Goal: Task Accomplishment & Management: Manage account settings

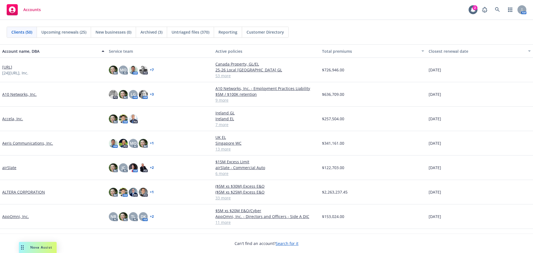
click at [498, 33] on div "Clients (50) Upcoming renewals (25) New businesses (0) Archived (3) Untriaged f…" at bounding box center [267, 32] width 520 height 11
click at [12, 167] on link "airSlate" at bounding box center [9, 168] width 14 height 6
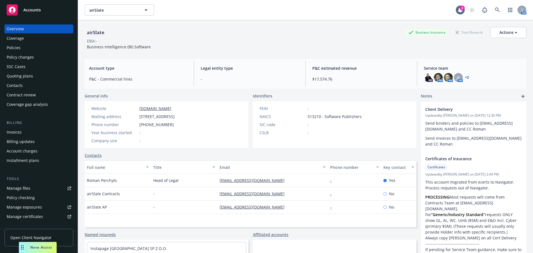
click at [37, 81] on div "Overview Coverage Policies Policy changes SSC Cases Quoting plans Contacts Cont…" at bounding box center [38, 66] width 69 height 84
click at [34, 82] on div "Contacts" at bounding box center [39, 85] width 64 height 9
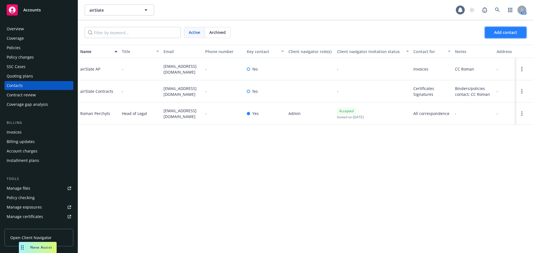
click at [497, 32] on span "Add contact" at bounding box center [505, 32] width 23 height 5
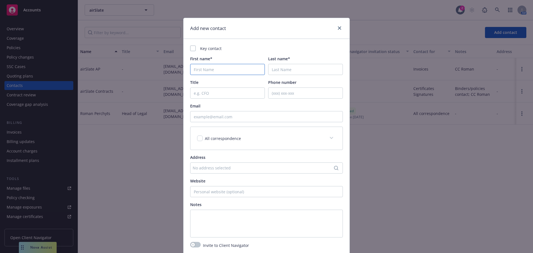
click at [221, 69] on input "First name*" at bounding box center [227, 69] width 75 height 11
click at [215, 95] on input "Title" at bounding box center [227, 92] width 75 height 11
paste input "airSlate Legal Team <[EMAIL_ADDRESS][DOMAIN_NAME]>"
type input "airSlate Legal Team <[EMAIL_ADDRESS][DOMAIN_NAME]>"
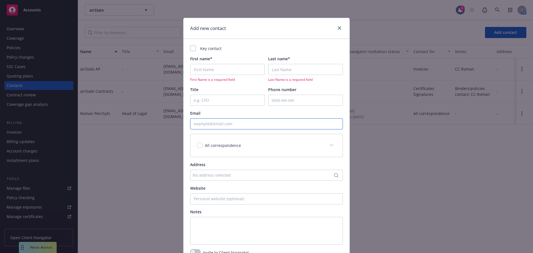
click at [215, 124] on input "Email" at bounding box center [266, 123] width 153 height 11
paste input "airSlate Legal Team <[EMAIL_ADDRESS][DOMAIN_NAME]>"
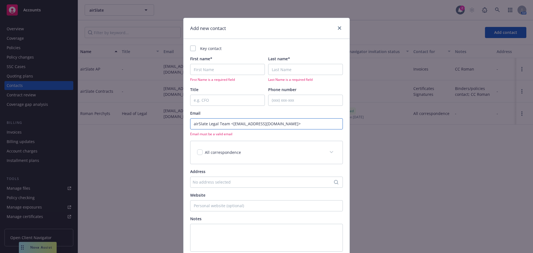
drag, startPoint x: 226, startPoint y: 122, endPoint x: 139, endPoint y: 121, distance: 87.2
click at [139, 121] on div "Add new contact Key contact First name* First Name is a required field Last nam…" at bounding box center [266, 126] width 533 height 253
type input "<[EMAIL_ADDRESS][DOMAIN_NAME]>"
click at [227, 71] on input "First name*" at bounding box center [227, 69] width 75 height 11
paste input "airSlate Legal Team"
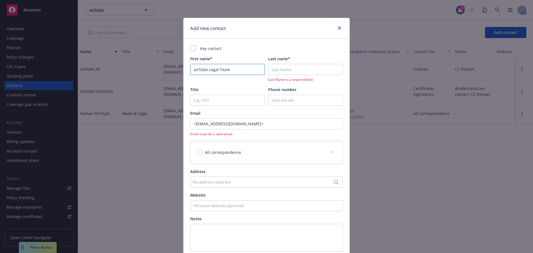
click at [208, 68] on input "airSlate Legal Team" at bounding box center [227, 69] width 75 height 11
drag, startPoint x: 206, startPoint y: 69, endPoint x: 288, endPoint y: 70, distance: 81.9
click at [283, 70] on div "First name* airSlate Legal Team Last name* Last Name is a required field" at bounding box center [266, 69] width 153 height 26
type input "airSlate"
click at [289, 70] on input "Last name*" at bounding box center [305, 69] width 75 height 11
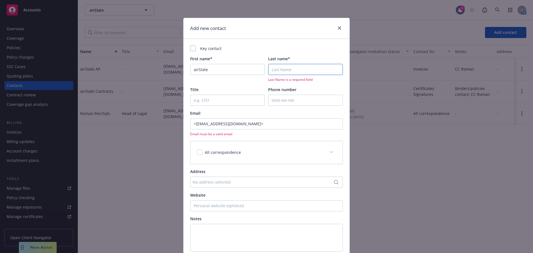
paste input "Legal Team"
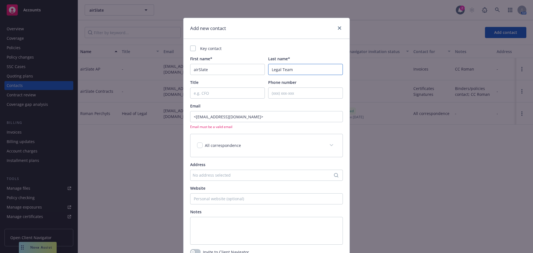
type input "Legal Team"
click at [194, 117] on input "<[EMAIL_ADDRESS][DOMAIN_NAME]>" at bounding box center [266, 116] width 153 height 11
click at [242, 119] on input "[EMAIL_ADDRESS][DOMAIN_NAME]>" at bounding box center [266, 116] width 153 height 11
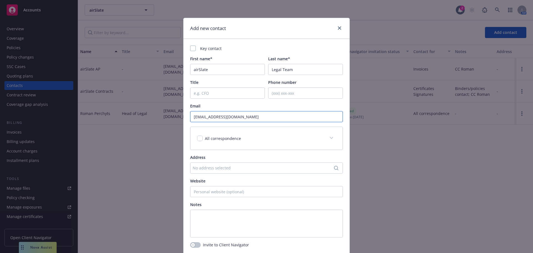
type input "[EMAIL_ADDRESS][DOMAIN_NAME]"
click at [266, 42] on div "Key contact First name* airSlate Last name* Legal Team Title Phone number Email…" at bounding box center [266, 146] width 166 height 215
click at [271, 139] on div "All correspondence" at bounding box center [259, 138] width 125 height 6
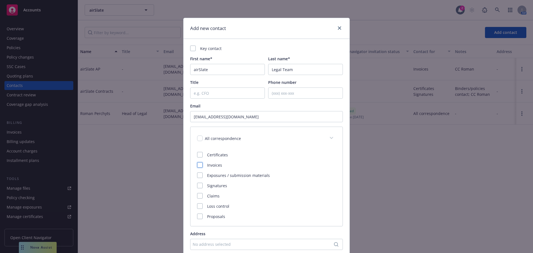
click at [198, 165] on div at bounding box center [200, 165] width 6 height 6
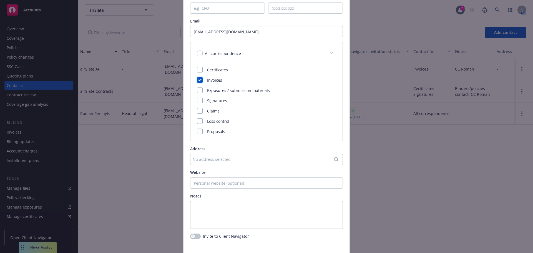
scroll to position [120, 0]
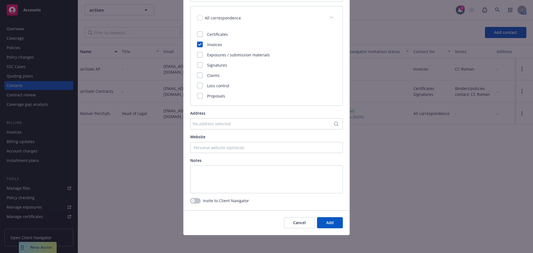
click at [323, 232] on div "Cancel Add" at bounding box center [266, 222] width 166 height 25
click at [328, 225] on span "Add" at bounding box center [329, 222] width 7 height 5
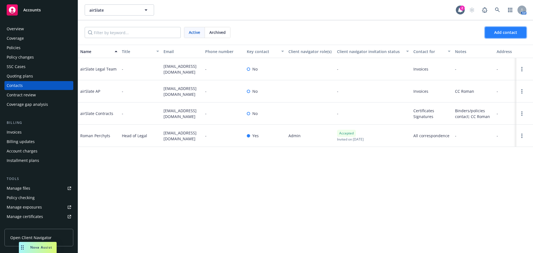
click at [504, 34] on span "Add contact" at bounding box center [505, 32] width 23 height 5
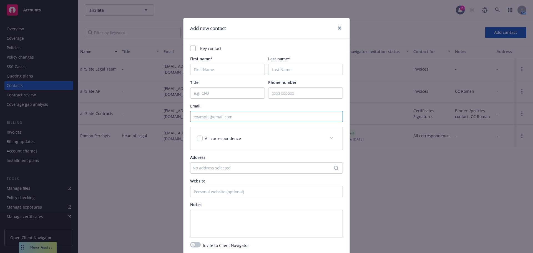
click at [247, 114] on input "Email" at bounding box center [266, 116] width 153 height 11
paste input "[PERSON_NAME] <[PERSON_NAME][EMAIL_ADDRESS][PERSON_NAME][DOMAIN_NAME]>"
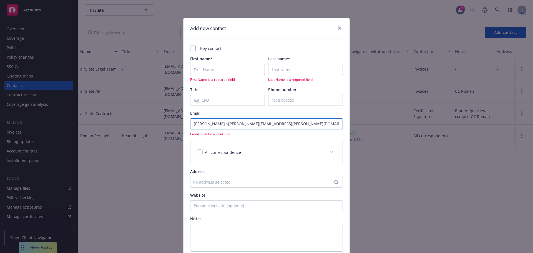
click at [200, 124] on input "[PERSON_NAME] <[PERSON_NAME][EMAIL_ADDRESS][PERSON_NAME][DOMAIN_NAME]>" at bounding box center [266, 123] width 153 height 11
click at [200, 123] on input "[PERSON_NAME] <[PERSON_NAME][EMAIL_ADDRESS][PERSON_NAME][DOMAIN_NAME]>" at bounding box center [266, 123] width 153 height 11
type input "[PERSON_NAME] <[PERSON_NAME][EMAIL_ADDRESS][PERSON_NAME][DOMAIN_NAME]>"
click at [218, 70] on input "First name*" at bounding box center [227, 69] width 75 height 11
paste input "[PERSON_NAME]"
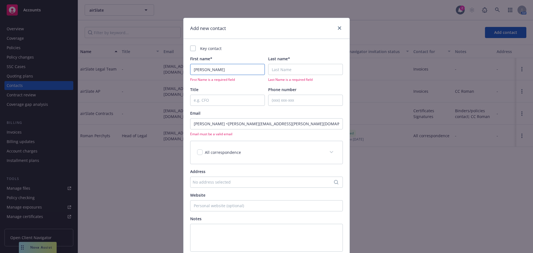
type input "[PERSON_NAME]"
click at [306, 72] on input "Last name*" at bounding box center [305, 69] width 75 height 11
click at [195, 125] on input "[PERSON_NAME] <[PERSON_NAME][EMAIL_ADDRESS][PERSON_NAME][DOMAIN_NAME]>" at bounding box center [266, 123] width 153 height 11
type input "<[PERSON_NAME][EMAIL_ADDRESS][PERSON_NAME][DOMAIN_NAME]>"
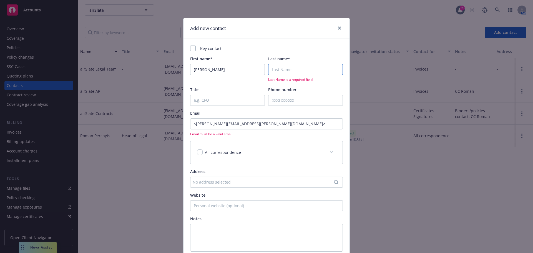
click at [284, 74] on input "Last name*" at bounding box center [305, 69] width 75 height 11
paste input "[PERSON_NAME]"
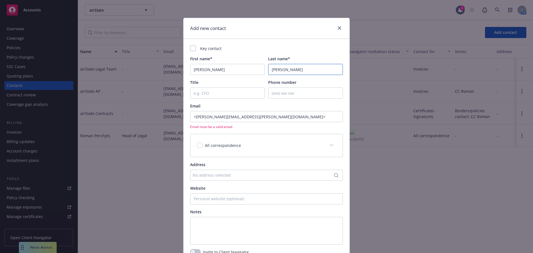
type input "[PERSON_NAME]"
click at [194, 116] on input "<[PERSON_NAME][EMAIL_ADDRESS][PERSON_NAME][DOMAIN_NAME]>" at bounding box center [266, 116] width 153 height 11
click at [265, 115] on input "[PERSON_NAME][EMAIL_ADDRESS][PERSON_NAME][DOMAIN_NAME]>" at bounding box center [266, 116] width 153 height 11
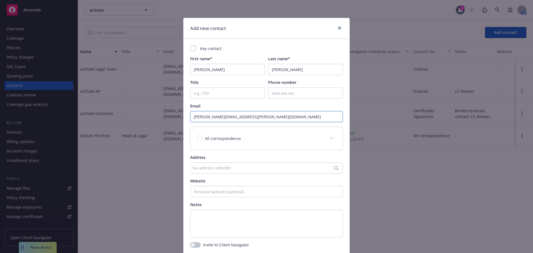
type input "[PERSON_NAME][EMAIL_ADDRESS][PERSON_NAME][DOMAIN_NAME]"
click at [226, 142] on div "All correspondence" at bounding box center [266, 138] width 152 height 23
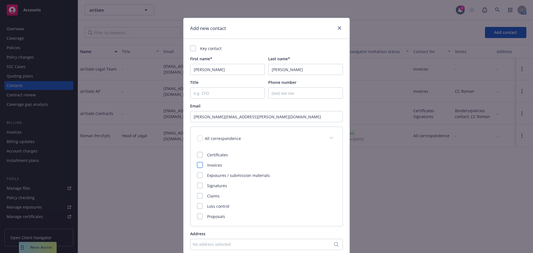
click at [197, 164] on div at bounding box center [200, 165] width 6 height 6
click at [229, 101] on div "Key contact First name* [PERSON_NAME] Last name* [PERSON_NAME] Title Phone numb…" at bounding box center [266, 180] width 153 height 268
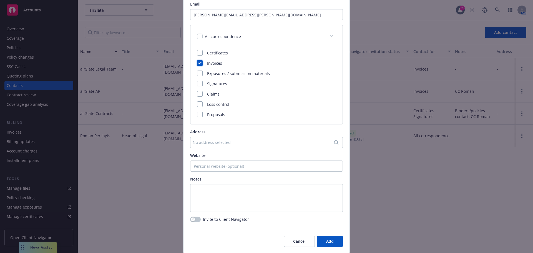
scroll to position [111, 0]
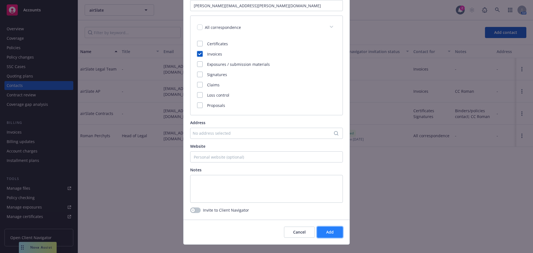
click at [328, 227] on button "Add" at bounding box center [330, 232] width 26 height 11
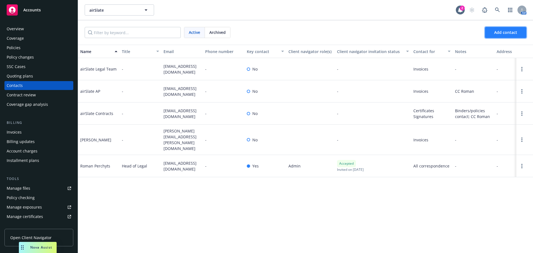
click at [517, 31] on button "Add contact" at bounding box center [505, 32] width 41 height 11
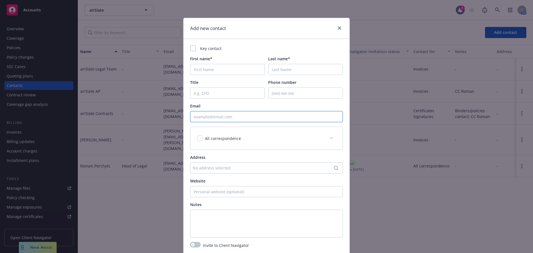
click at [231, 122] on input "Email" at bounding box center [266, 116] width 153 height 11
paste input "[PERSON_NAME] <[PERSON_NAME][EMAIL_ADDRESS][PERSON_NAME][DOMAIN_NAME]>"
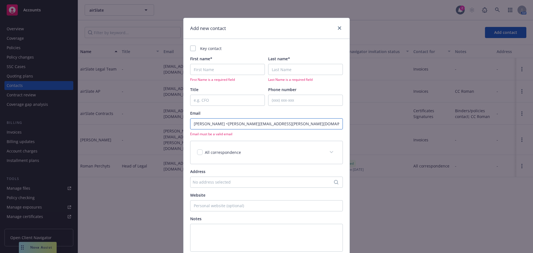
click at [200, 124] on input "[PERSON_NAME] <[PERSON_NAME][EMAIL_ADDRESS][PERSON_NAME][DOMAIN_NAME]>" at bounding box center [266, 123] width 153 height 11
type input "[PERSON_NAME] <[PERSON_NAME][EMAIL_ADDRESS][PERSON_NAME][DOMAIN_NAME]>"
click at [212, 70] on input "First name*" at bounding box center [227, 69] width 75 height 11
paste input "[PERSON_NAME]"
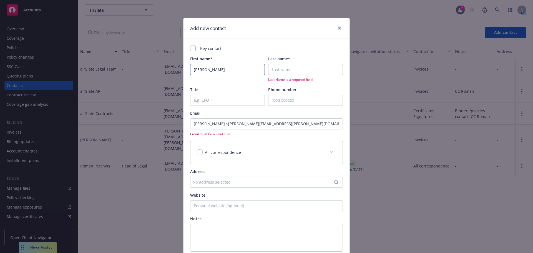
type input "[PERSON_NAME]"
click at [206, 124] on input "[PERSON_NAME] <[PERSON_NAME][EMAIL_ADDRESS][PERSON_NAME][DOMAIN_NAME]>" at bounding box center [266, 123] width 153 height 11
type input "J <[PERSON_NAME][EMAIL_ADDRESS][PERSON_NAME][DOMAIN_NAME]>"
click at [293, 71] on input "Last name*" at bounding box center [305, 69] width 75 height 11
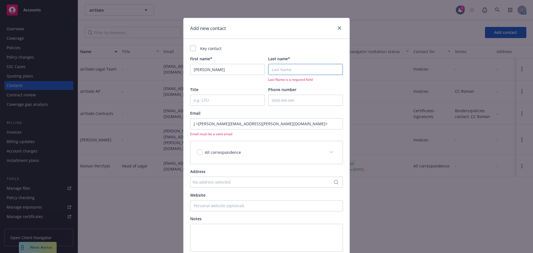
paste input "[PERSON_NAME]"
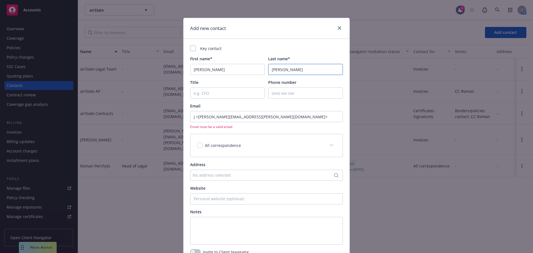
type input "[PERSON_NAME]"
click at [191, 117] on input "J <[PERSON_NAME][EMAIL_ADDRESS][PERSON_NAME][DOMAIN_NAME]>" at bounding box center [266, 116] width 153 height 11
click at [268, 118] on input "[PERSON_NAME][EMAIL_ADDRESS][PERSON_NAME][DOMAIN_NAME]>" at bounding box center [266, 116] width 153 height 11
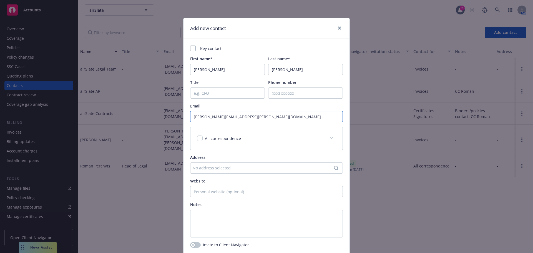
type input "[PERSON_NAME][EMAIL_ADDRESS][PERSON_NAME][DOMAIN_NAME]"
click at [269, 72] on input "[PERSON_NAME]" at bounding box center [305, 69] width 75 height 11
click at [285, 35] on div "Add new contact" at bounding box center [266, 28] width 166 height 21
click at [268, 144] on div "All correspondence" at bounding box center [266, 138] width 152 height 23
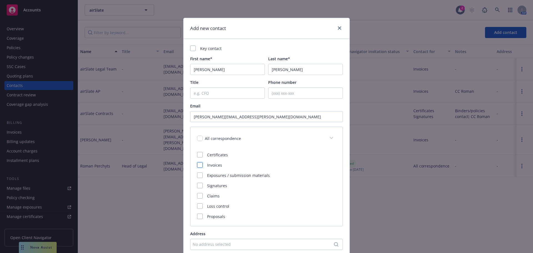
click at [200, 165] on div at bounding box center [200, 165] width 6 height 6
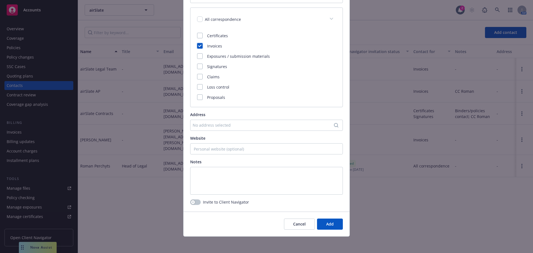
scroll to position [120, 0]
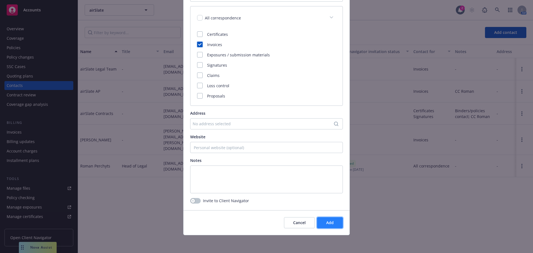
click at [330, 219] on button "Add" at bounding box center [330, 222] width 26 height 11
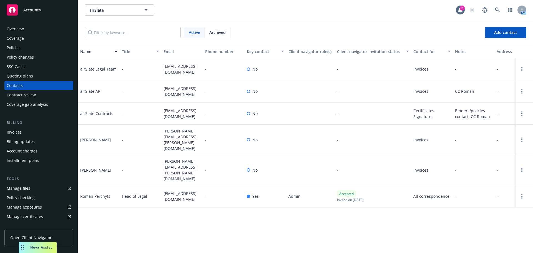
click at [469, 210] on div "Name Title Email Phone number Key contact Client navigator role(s) Client navig…" at bounding box center [305, 149] width 455 height 208
click at [460, 240] on div "Name Title Email Phone number Key contact Client navigator role(s) Client navig…" at bounding box center [305, 149] width 455 height 208
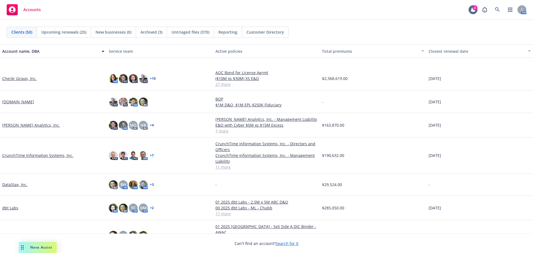
scroll to position [305, 0]
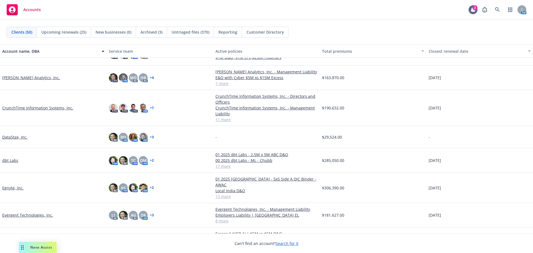
click at [15, 162] on link "dbt Labs" at bounding box center [10, 160] width 16 height 6
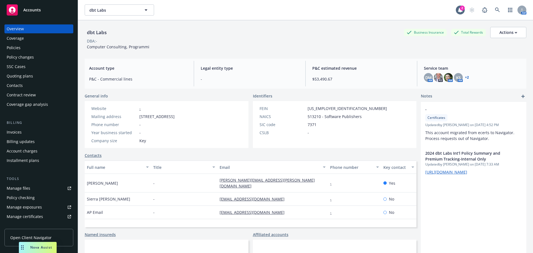
click at [56, 51] on div "Policies" at bounding box center [39, 47] width 64 height 9
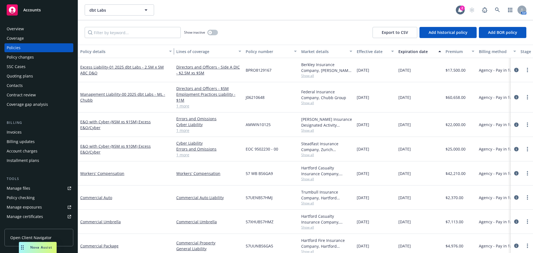
drag, startPoint x: 116, startPoint y: 53, endPoint x: 170, endPoint y: 52, distance: 54.4
click at [170, 52] on div "button" at bounding box center [171, 51] width 3 height 13
paste input "UB-7W742438"
click at [120, 30] on input "Filter by keyword..." at bounding box center [133, 32] width 96 height 11
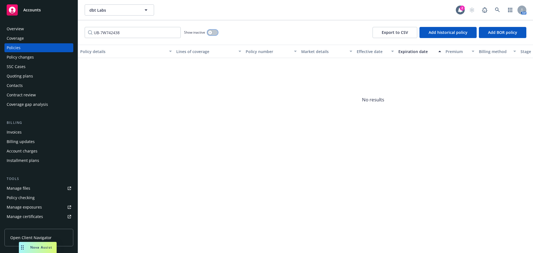
click at [210, 31] on icon "button" at bounding box center [210, 32] width 2 height 2
click at [101, 32] on input "UB-7W742438" at bounding box center [133, 32] width 96 height 11
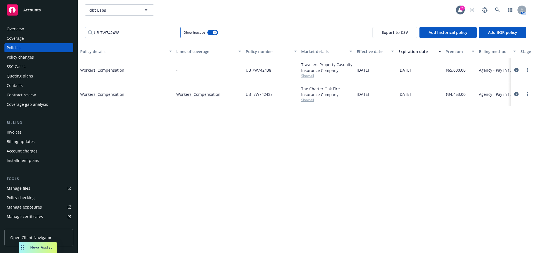
type input "UB 7W742438"
click at [119, 98] on div "Workers' Compensation" at bounding box center [126, 94] width 96 height 24
click at [120, 93] on link "Workers' Compensation" at bounding box center [102, 94] width 44 height 5
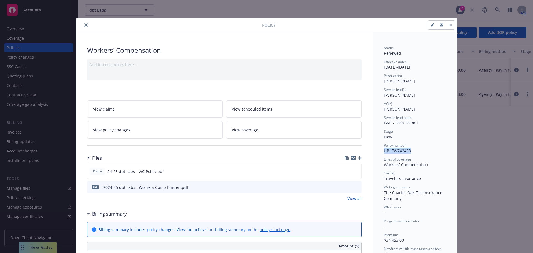
drag, startPoint x: 409, startPoint y: 150, endPoint x: 381, endPoint y: 150, distance: 28.0
copy span "UB- 7W742438"
click at [107, 147] on div at bounding box center [224, 146] width 275 height 14
click at [125, 134] on link "View policy changes" at bounding box center [155, 129] width 136 height 17
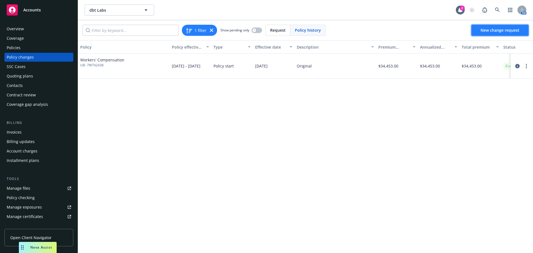
click at [497, 32] on span "New change request" at bounding box center [500, 29] width 39 height 5
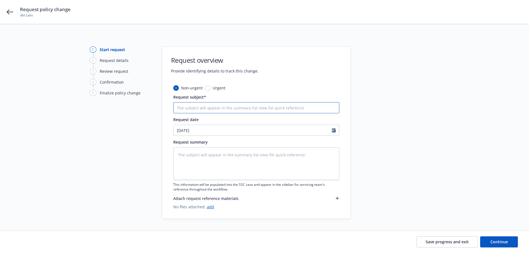
click at [281, 108] on input "Request subject*" at bounding box center [256, 107] width 166 height 11
type textarea "x"
type input "2"
type textarea "x"
type input "202"
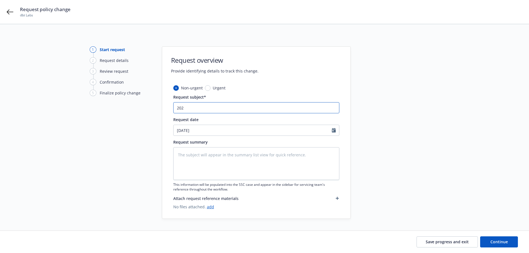
type textarea "x"
type input "2024"
type textarea "x"
type input "2024-"
type textarea "x"
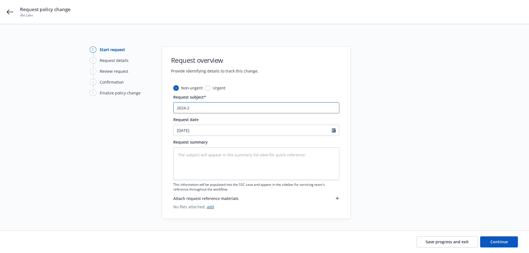
type input "2024-25"
type textarea "x"
type input "2024-25"
type textarea "x"
type input "2024-25 W"
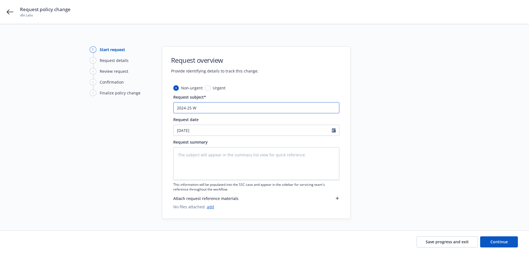
type textarea "x"
type input "2024-25 Wo"
type textarea "x"
type input "2024-25 Wor"
type textarea "x"
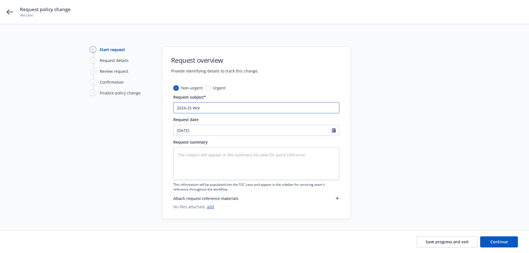
type input "2024-25 Wore"
type textarea "x"
type input "2024-25 Wor"
type textarea "x"
type input "2024-25 Worke"
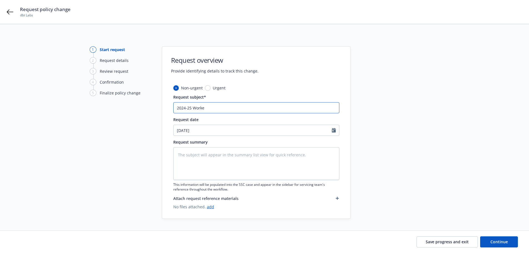
type textarea "x"
type input "2024-25 Workers"
type textarea "x"
type input "2024-25 Workers"
type textarea "x"
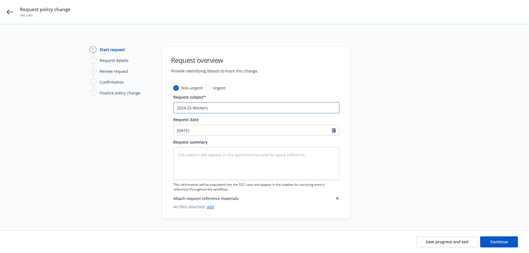
type input "2024-25 Workers C"
type textarea "x"
type input "2024-25 Workers Co"
type textarea "x"
type input "2024-25 Workers Com"
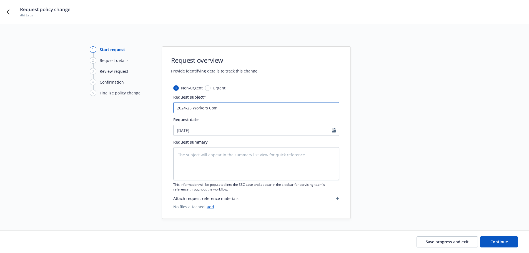
type textarea "x"
type input "2024-25 Workers Comp"
type textarea "x"
type input "2024-25 Workers Compe"
type textarea "x"
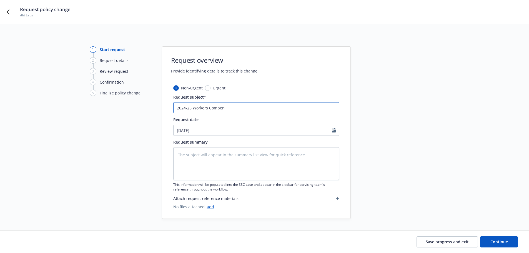
type input "2024-25 Workers Compens"
type textarea "x"
type input "2024-25 Workers Compensa"
type textarea "x"
type input "2024-25 Workers Compensat"
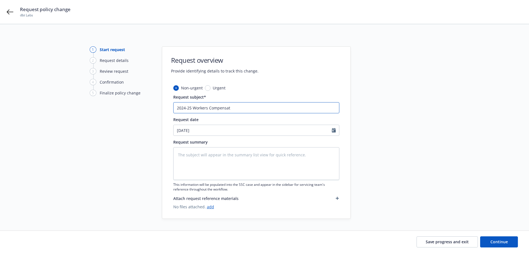
type textarea "x"
type input "2024-25 Workers Compensati"
type textarea "x"
type input "2024-25 Workers Compensatio"
type textarea "x"
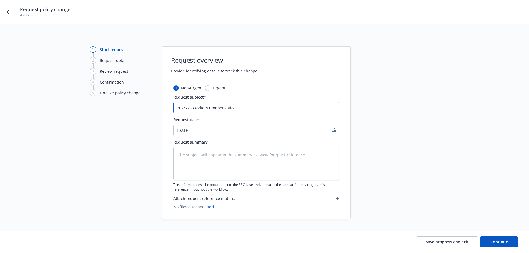
type input "2024-25 Workers Compensation"
type textarea "x"
type input "2024-25 Workers Compensation"
type textarea "x"
type input "2024-25 Workers Compensation -"
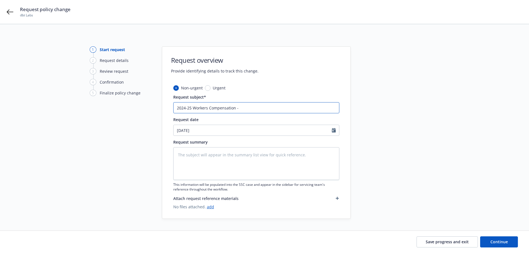
type textarea "x"
type input "2024-25 Workers Compensation -"
type textarea "x"
type input "2024-25 Workers Compensation - F"
type textarea "x"
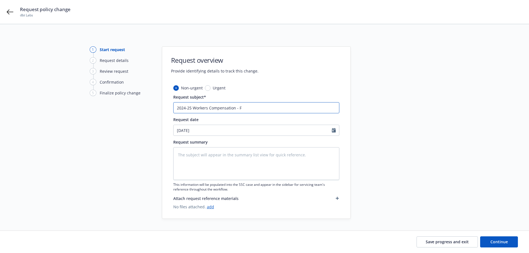
type input "2024-25 Workers Compensation - Fi"
type textarea "x"
type input "2024-25 Workers Compensation - Fina"
type textarea "x"
type input "2024-25 Workers Compensation - Final"
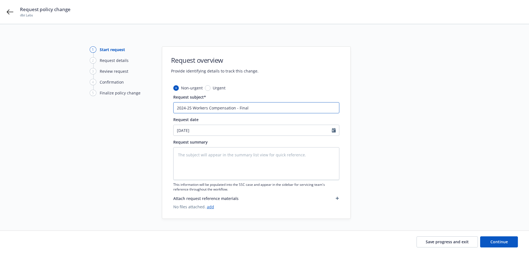
type textarea "x"
type input "2024-25 Workers Compensation - Final"
type textarea "x"
type input "2024-25 Workers Compensation - Final A"
type textarea "x"
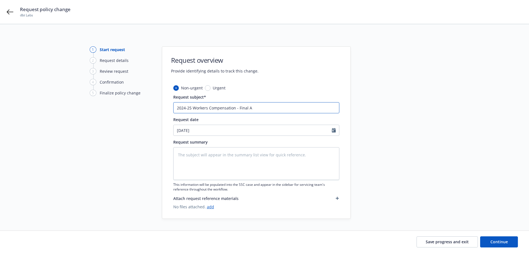
type input "2024-25 Workers Compensation - Final Au"
type textarea "x"
type input "2024-25 Workers Compensation - Final Aud"
type textarea "x"
type input "2024-25 Workers Compensation - Final Audi"
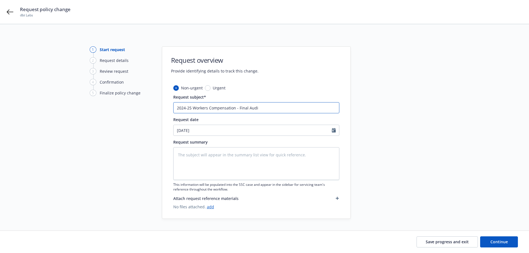
type textarea "x"
type input "2024-25 Workers Compensation - Final Audit"
type textarea "x"
type input "2024-25 Workers Compensation - Final Audit"
click at [517, 243] on button "Continue" at bounding box center [499, 241] width 38 height 11
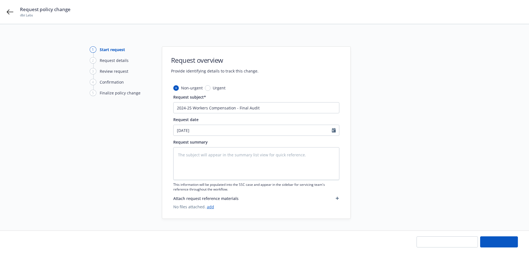
type textarea "x"
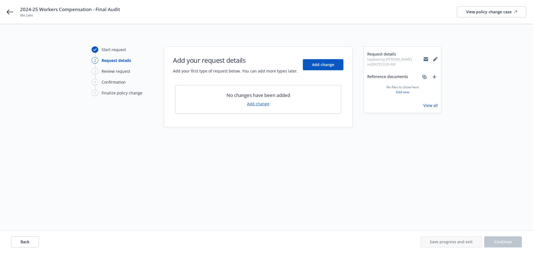
click at [262, 104] on link "Add change" at bounding box center [258, 104] width 22 height 6
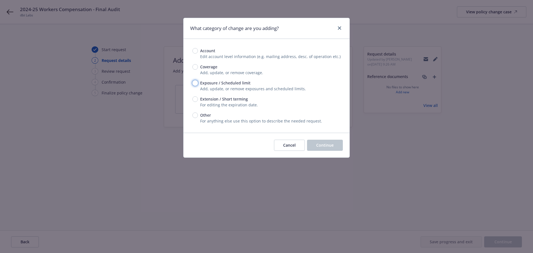
click at [193, 84] on input "Exposure / Scheduled limit" at bounding box center [195, 83] width 6 height 6
radio input "true"
click at [327, 142] on span "Continue" at bounding box center [324, 144] width 17 height 5
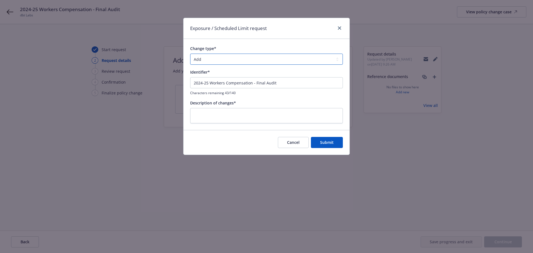
click at [264, 62] on select "Add Audit Change Remove" at bounding box center [266, 59] width 153 height 11
select select "AUDIT"
click at [190, 54] on select "Add Audit Change Remove" at bounding box center [266, 59] width 153 height 11
click at [247, 80] on input "2024-25 Workers Compensation - Final Audit" at bounding box center [266, 82] width 153 height 11
click at [252, 112] on textarea at bounding box center [266, 115] width 153 height 15
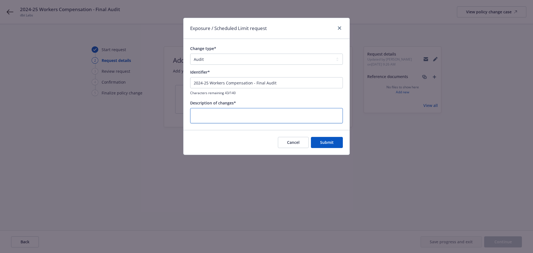
paste textarea "2024-25 Workers Compensation - Final Audit"
type textarea "x"
type textarea "2024-25 Workers Compensation - Final Audit"
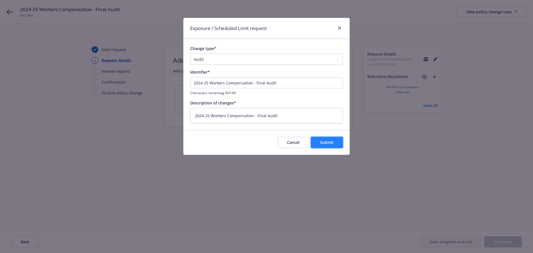
click at [313, 139] on button "Submit" at bounding box center [327, 142] width 32 height 11
type textarea "x"
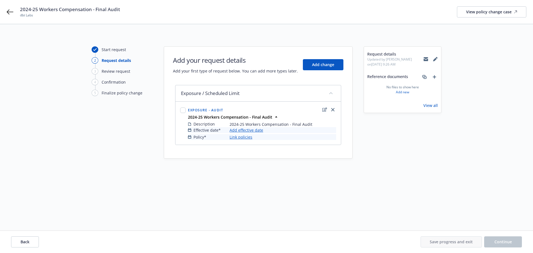
click at [237, 130] on link "Add effective date" at bounding box center [247, 130] width 34 height 6
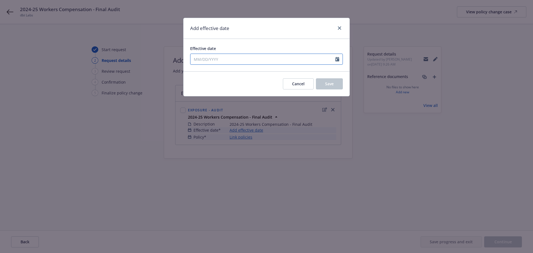
select select "9"
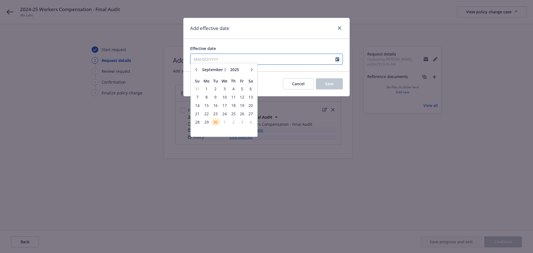
click at [259, 62] on input "Effective date" at bounding box center [262, 59] width 145 height 11
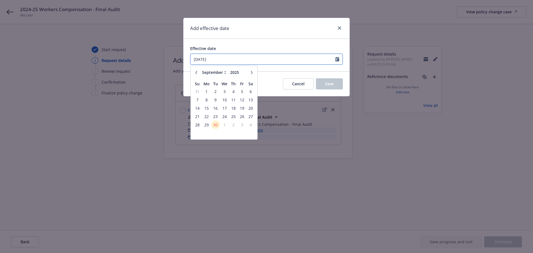
type input "05/31/2024"
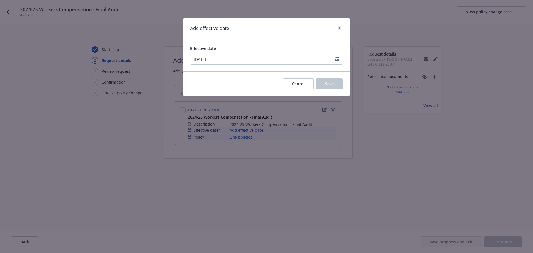
click at [275, 43] on div "Effective date 05/31/2024 January February March April May June July August Sep…" at bounding box center [266, 55] width 166 height 32
click at [324, 82] on button "Save" at bounding box center [329, 83] width 27 height 11
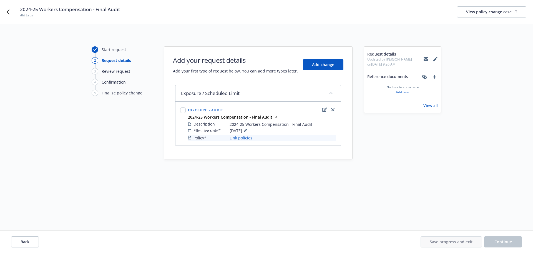
click at [245, 138] on link "Link policies" at bounding box center [241, 138] width 23 height 6
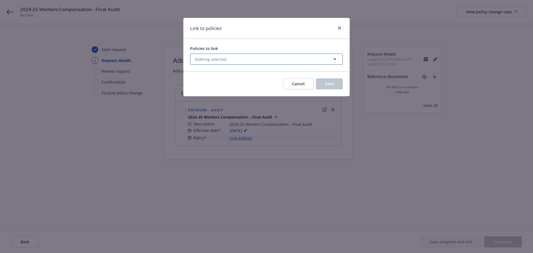
click at [335, 59] on icon "button" at bounding box center [334, 59] width 3 height 1
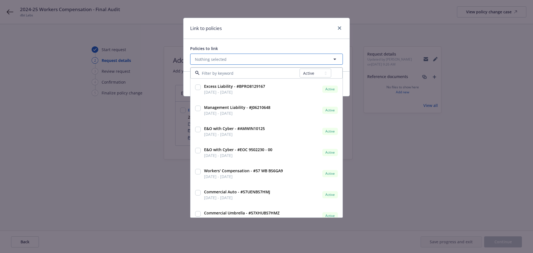
click at [335, 59] on icon "button" at bounding box center [334, 59] width 3 height 1
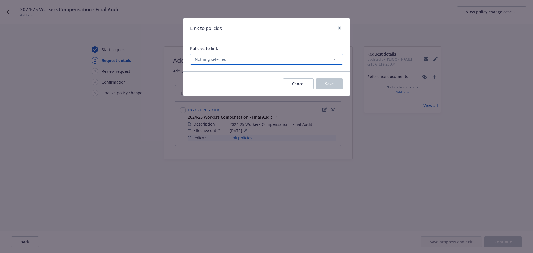
click at [335, 59] on icon "button" at bounding box center [334, 59] width 3 height 1
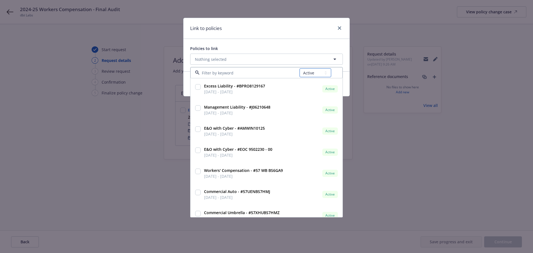
click at [323, 70] on select "All Active Upcoming Expired Cancelled" at bounding box center [316, 72] width 32 height 9
select select "EXPIRED"
click at [300, 68] on select "All Active Upcoming Expired Cancelled" at bounding box center [316, 72] width 32 height 9
type input "workers comp"
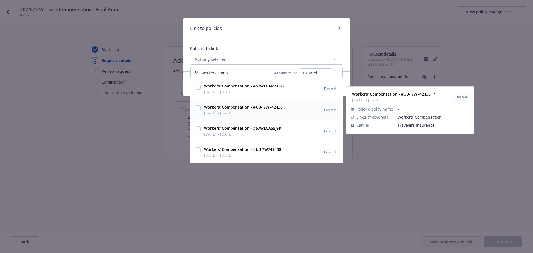
click at [196, 109] on input "checkbox" at bounding box center [198, 108] width 6 height 6
checkbox input "true"
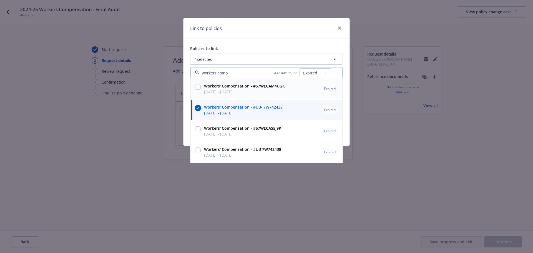
type input "workers comp"
click at [231, 45] on div "Policies to link 1 selected workers comp 4 results found All Active Upcoming Ex…" at bounding box center [266, 80] width 166 height 82
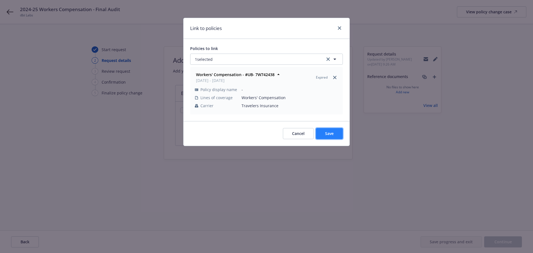
click at [324, 136] on button "Save" at bounding box center [329, 133] width 27 height 11
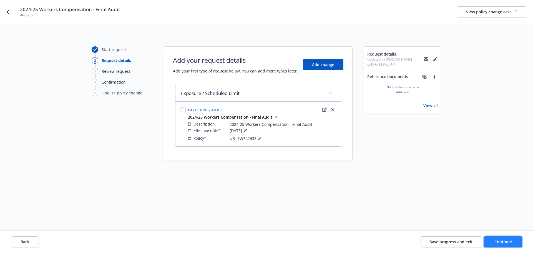
click at [495, 240] on span "Continue" at bounding box center [502, 241] width 17 height 5
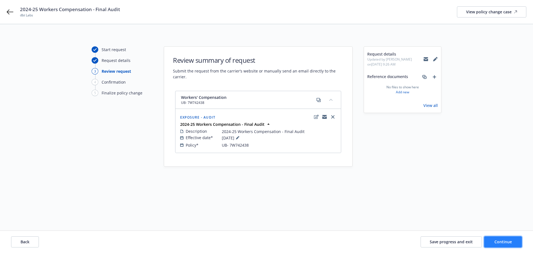
click at [500, 239] on span "Continue" at bounding box center [502, 241] width 17 height 5
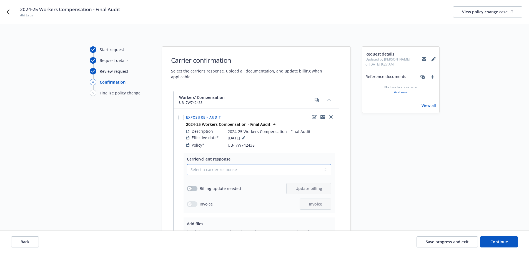
click at [279, 164] on select "Select a carrier response Accepted Accepted with revision No endorsement needed…" at bounding box center [259, 169] width 144 height 11
select select "ACCEPTED"
click at [187, 164] on select "Select a carrier response Accepted Accepted with revision No endorsement needed…" at bounding box center [259, 169] width 144 height 11
click at [193, 186] on button "button" at bounding box center [192, 189] width 11 height 6
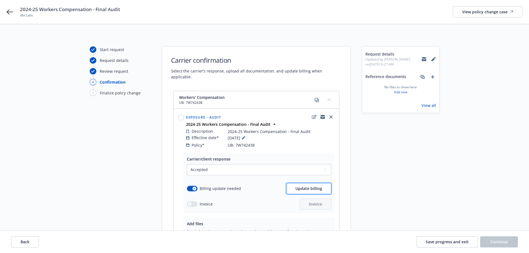
click at [317, 183] on button "Update billing" at bounding box center [308, 188] width 45 height 11
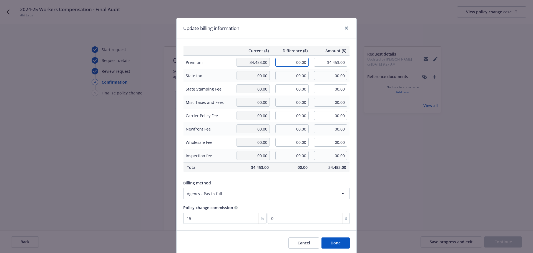
click at [290, 61] on input "00.00" at bounding box center [291, 62] width 33 height 9
type input "4,349.00"
type input "38,802.00"
type input "652.35"
click at [296, 39] on div "Current ($) Difference ($) Amount ($) Premium 34,453.00 4,349.00 38,802.00 Stat…" at bounding box center [267, 135] width 180 height 192
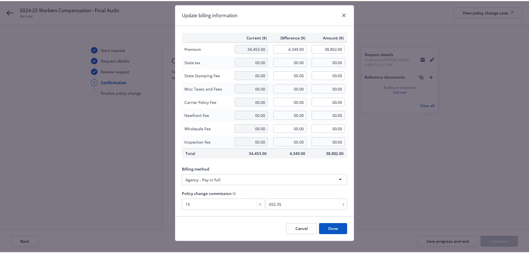
scroll to position [20, 0]
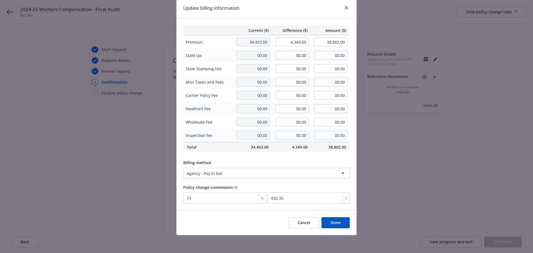
click at [337, 228] on button "Done" at bounding box center [335, 222] width 28 height 11
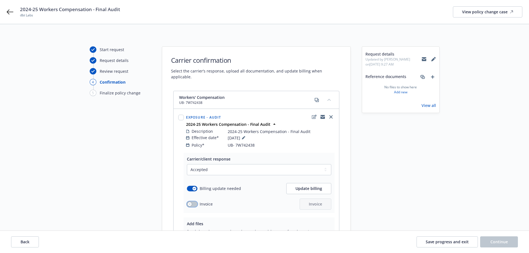
click at [188, 201] on button "button" at bounding box center [192, 204] width 11 height 6
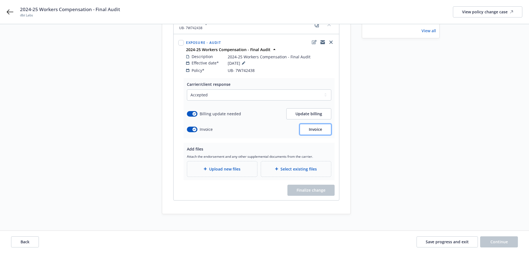
click at [318, 127] on span "Invoice" at bounding box center [315, 129] width 13 height 5
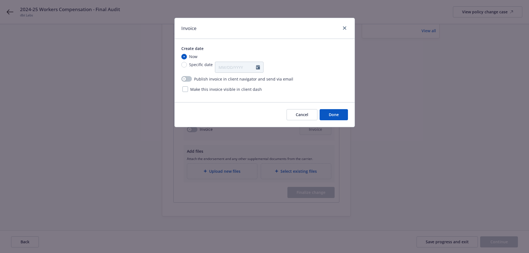
scroll to position [0, 0]
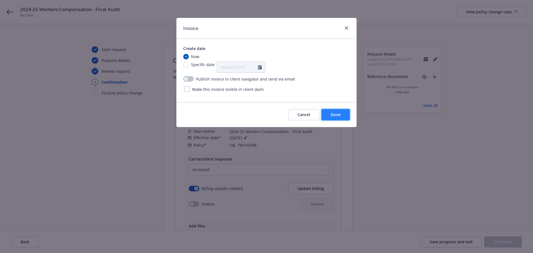
click at [331, 117] on span "Done" at bounding box center [336, 114] width 10 height 5
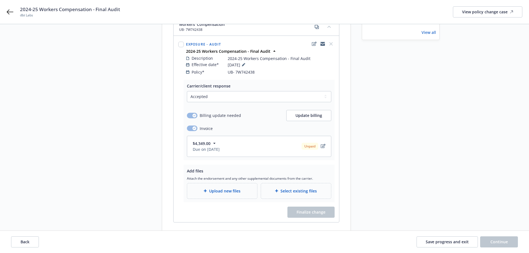
scroll to position [83, 0]
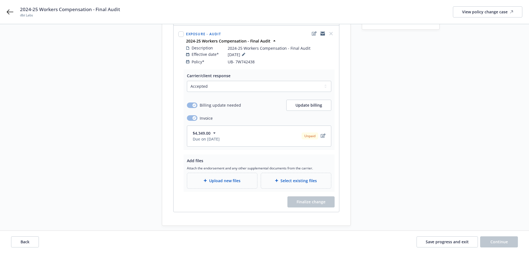
click at [234, 178] on div "Upload new files" at bounding box center [222, 180] width 70 height 15
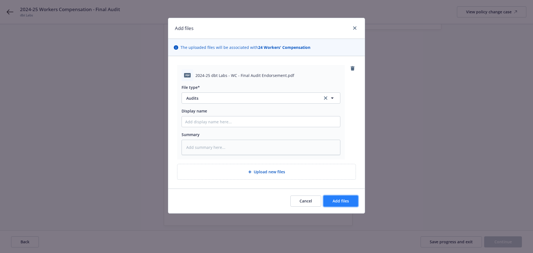
click at [340, 204] on button "Add files" at bounding box center [340, 200] width 35 height 11
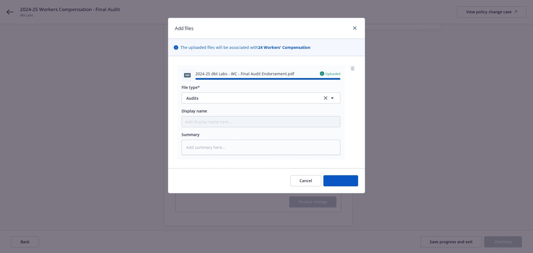
type textarea "x"
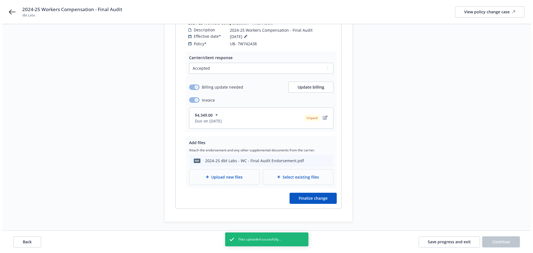
scroll to position [109, 0]
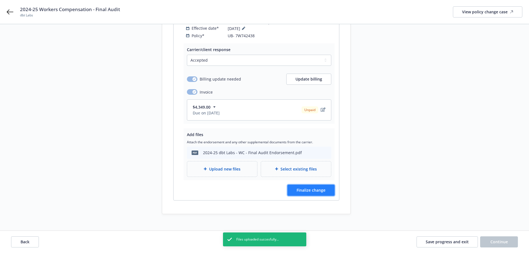
click at [303, 187] on span "Finalize change" at bounding box center [310, 189] width 29 height 5
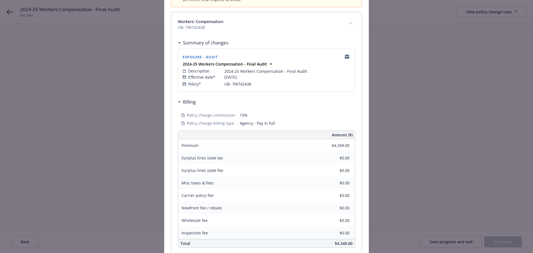
scroll to position [122, 0]
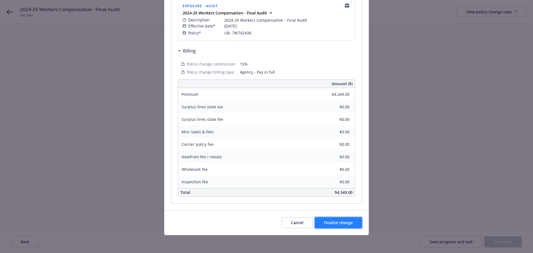
click at [340, 221] on span "Finalize change" at bounding box center [338, 222] width 29 height 5
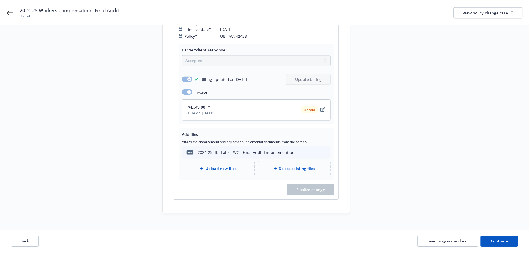
scroll to position [109, 0]
click at [505, 239] on span "Continue" at bounding box center [498, 241] width 17 height 5
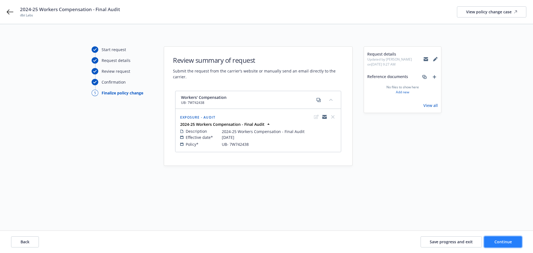
click at [505, 238] on button "Continue" at bounding box center [503, 241] width 38 height 11
select select "ACCEPTED"
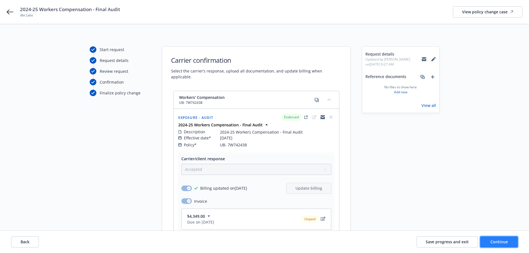
click at [505, 238] on button "Continue" at bounding box center [499, 241] width 38 height 11
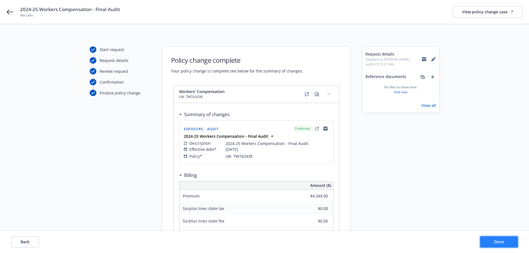
click at [505, 238] on button "Done" at bounding box center [499, 241] width 38 height 11
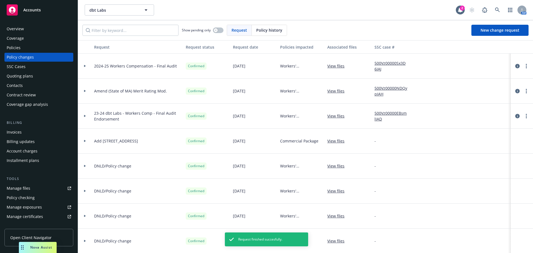
click at [31, 131] on div "Invoices" at bounding box center [39, 132] width 64 height 9
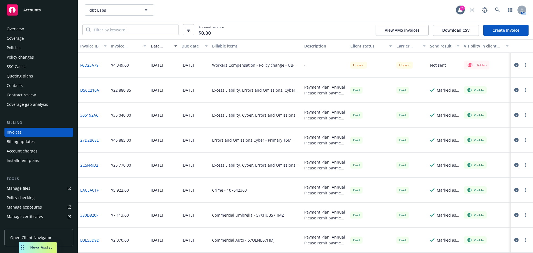
click at [519, 67] on div at bounding box center [521, 65] width 16 height 7
click at [522, 67] on button "button" at bounding box center [525, 65] width 7 height 7
click at [514, 74] on link "Edit invoice" at bounding box center [488, 76] width 71 height 11
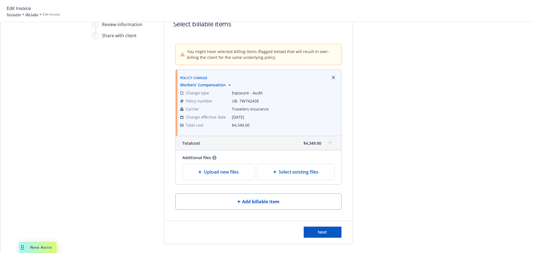
scroll to position [47, 0]
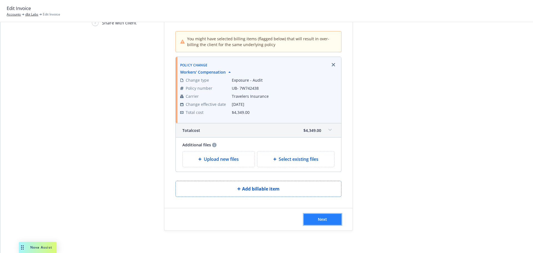
click at [322, 223] on button "Next" at bounding box center [323, 219] width 38 height 11
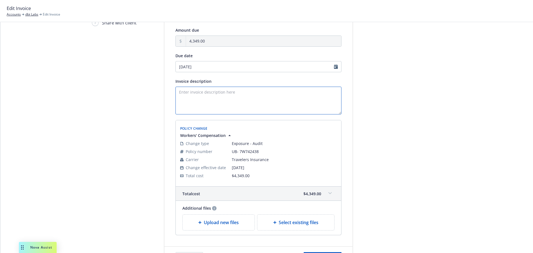
click at [232, 95] on textarea "Invoice description" at bounding box center [258, 101] width 166 height 28
paste textarea "Additional premium due to carrier audit of payroll records. Please remit paymen…"
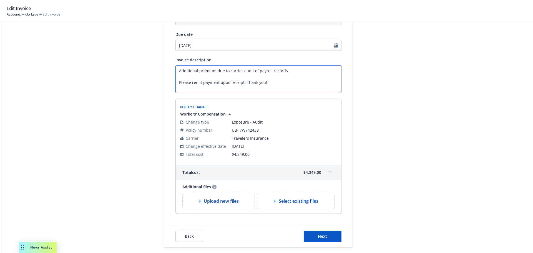
scroll to position [86, 0]
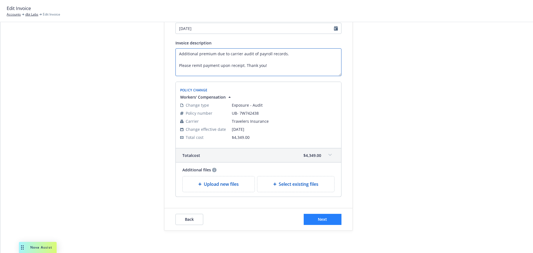
type textarea "Additional premium due to carrier audit of payroll records. Please remit paymen…"
click at [329, 223] on button "Next" at bounding box center [323, 219] width 38 height 11
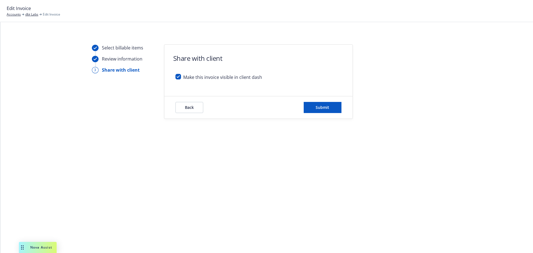
scroll to position [0, 0]
click at [333, 111] on button "Submit" at bounding box center [323, 107] width 38 height 11
